Goal: Information Seeking & Learning: Check status

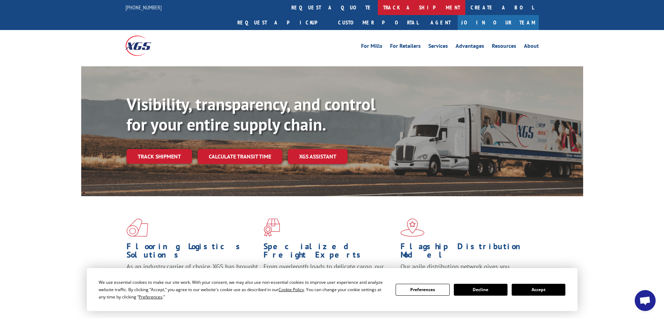
click at [378, 10] on link "track a shipment" at bounding box center [422, 7] width 88 height 15
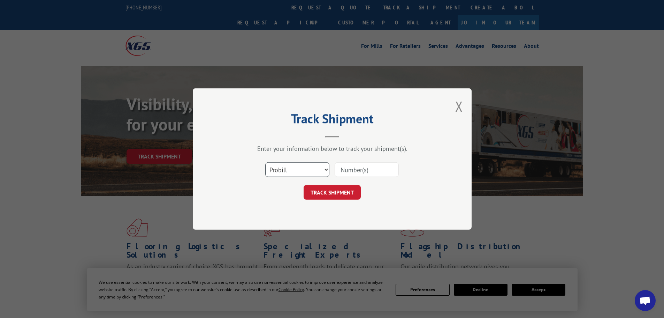
click at [291, 168] on select "Select category... Probill BOL PO" at bounding box center [297, 169] width 64 height 15
select select "bol"
click at [265, 162] on select "Select category... Probill BOL PO" at bounding box center [297, 169] width 64 height 15
click at [348, 171] on input at bounding box center [367, 169] width 64 height 15
paste input "5589562"
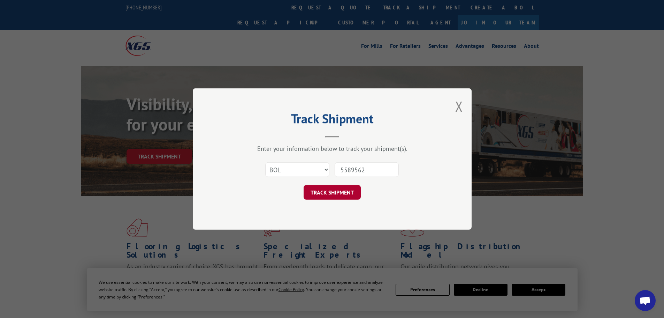
type input "5589562"
click at [329, 193] on button "TRACK SHIPMENT" at bounding box center [332, 192] width 57 height 15
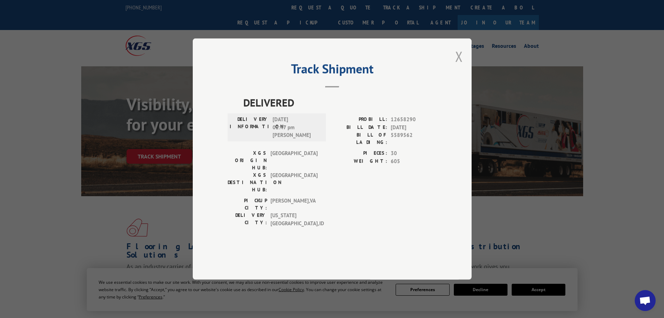
click at [459, 66] on button "Close modal" at bounding box center [459, 56] width 8 height 18
